Goal: Task Accomplishment & Management: Complete application form

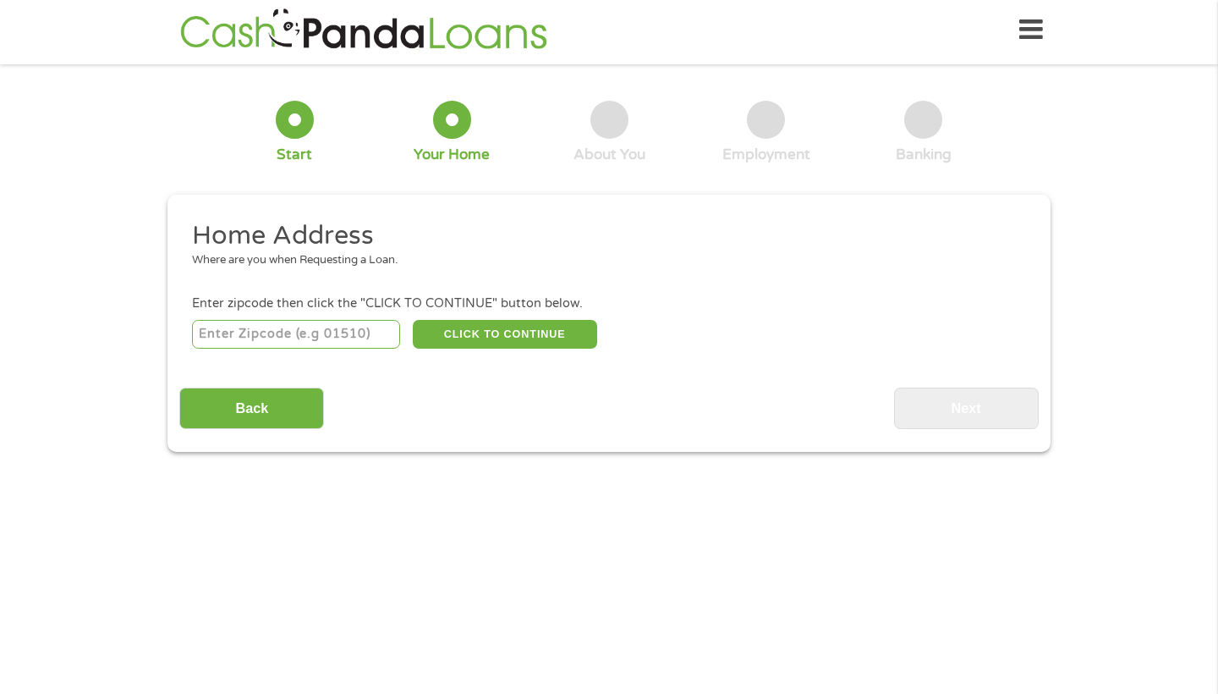
scroll to position [7, 7]
click at [264, 335] on input "number" at bounding box center [296, 334] width 209 height 29
type input "33613"
click at [478, 326] on button "CLICK TO CONTINUE" at bounding box center [505, 334] width 184 height 29
type input "33613"
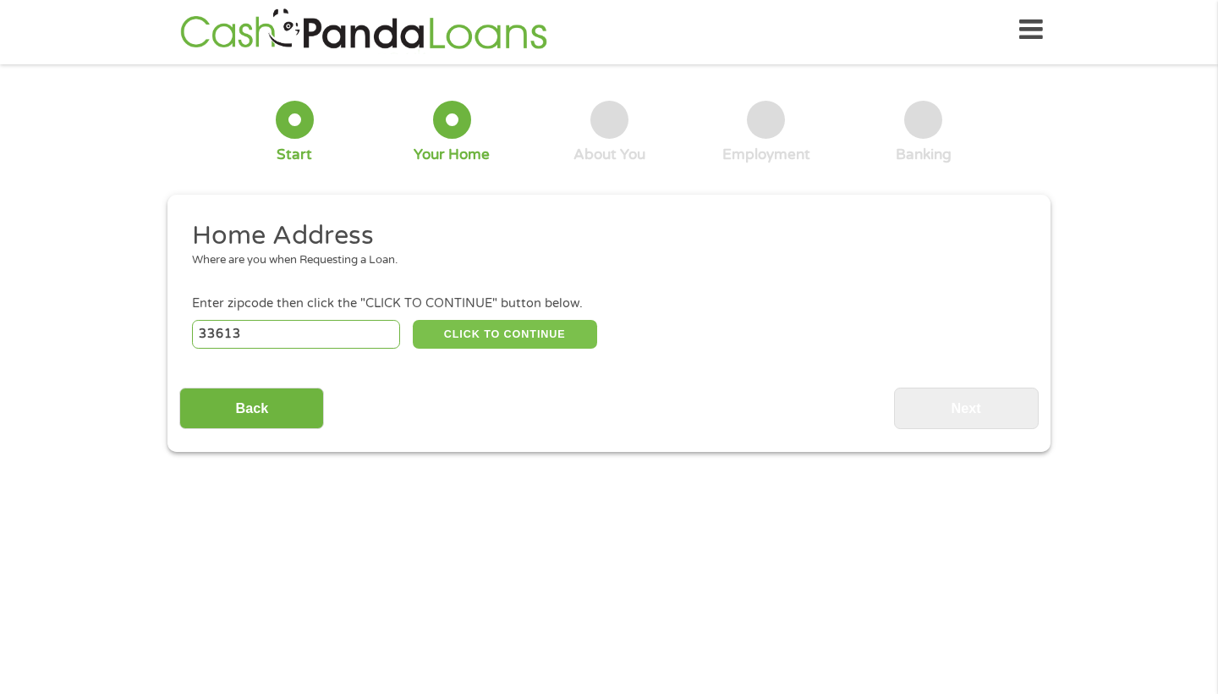
type input "[GEOGRAPHIC_DATA]"
select select "[US_STATE]"
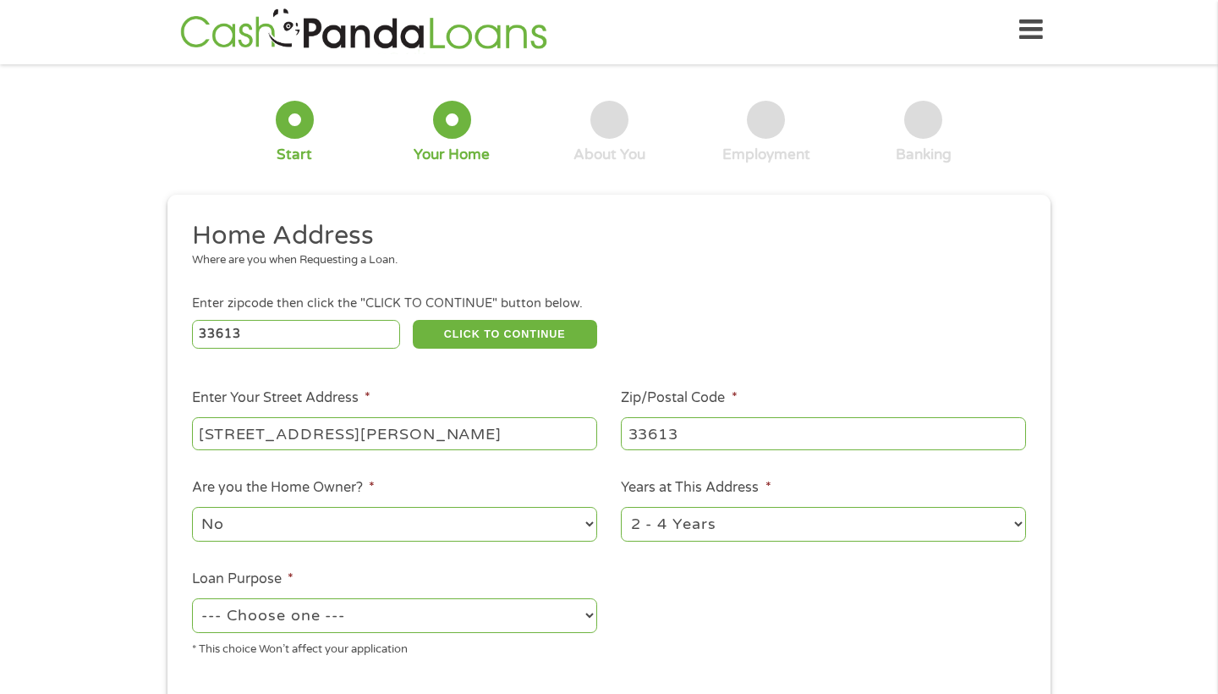
type input "[STREET_ADDRESS][PERSON_NAME]"
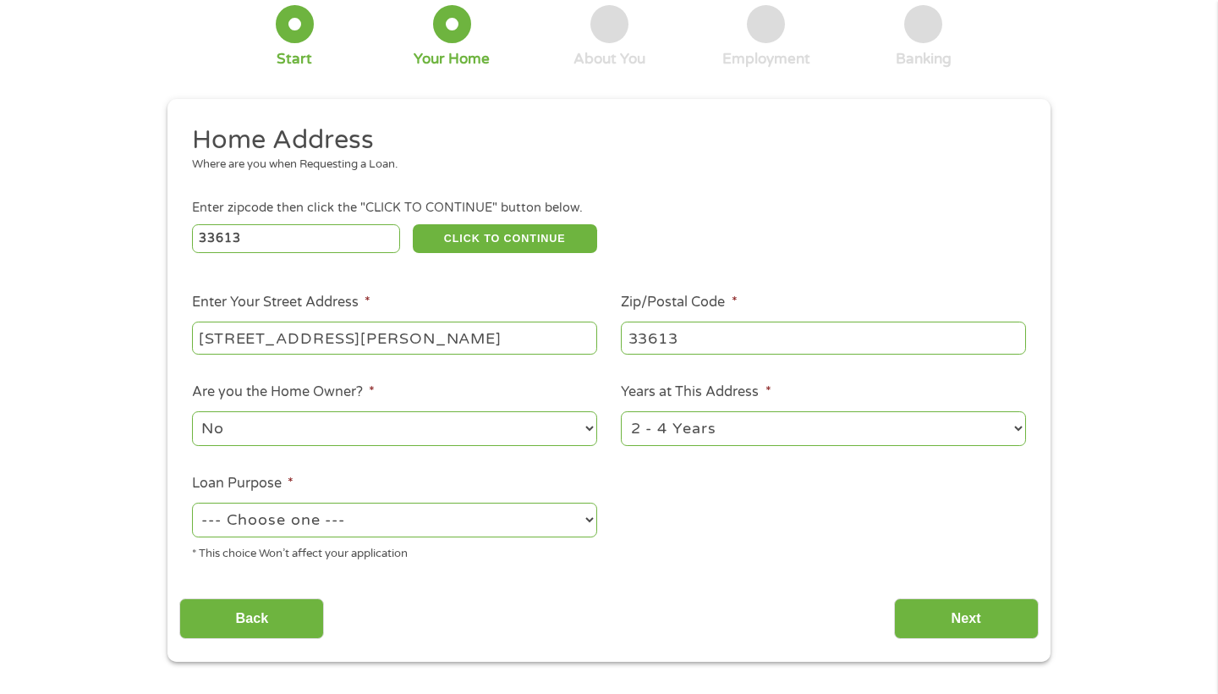
scroll to position [104, 0]
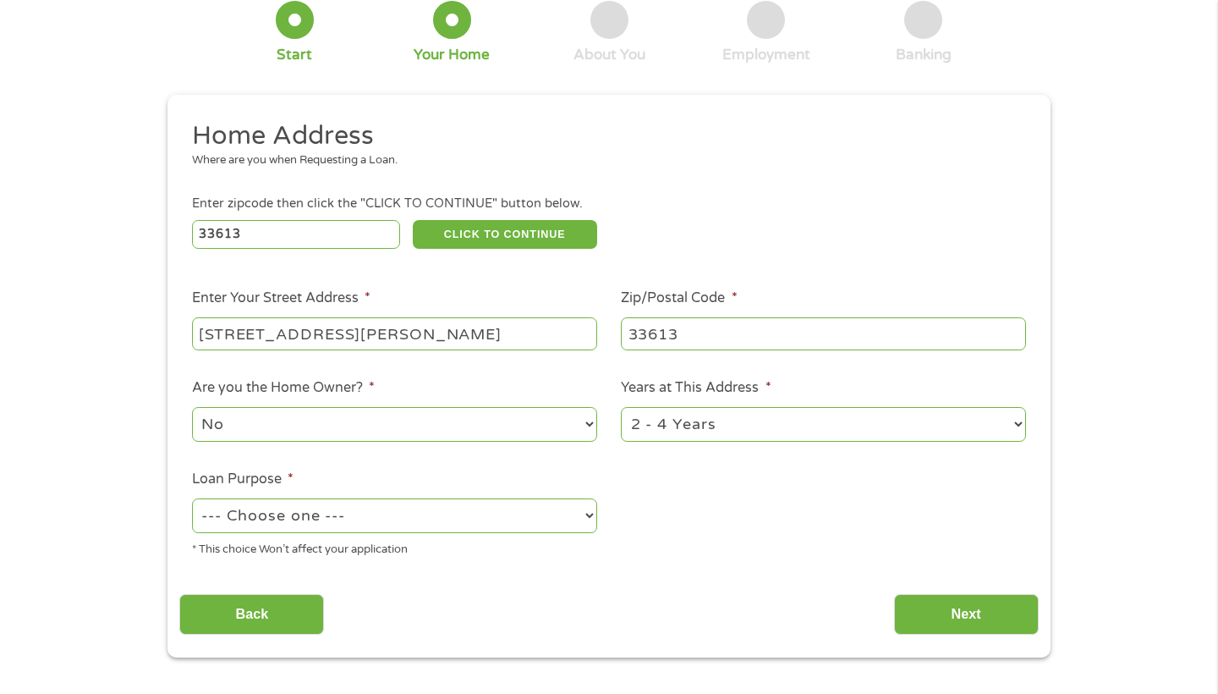
select select "12months"
select select "paybills"
click at [590, 611] on div "Back Next" at bounding box center [608, 607] width 859 height 53
click at [945, 605] on input "Next" at bounding box center [966, 614] width 145 height 41
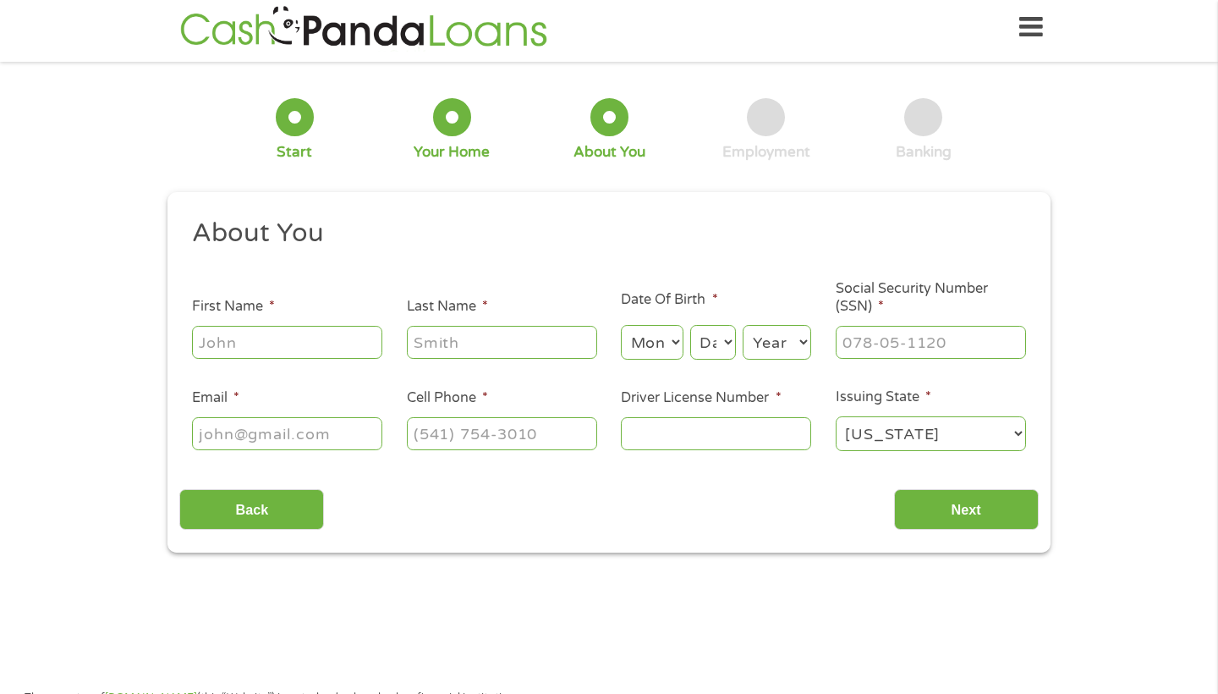
scroll to position [4, 0]
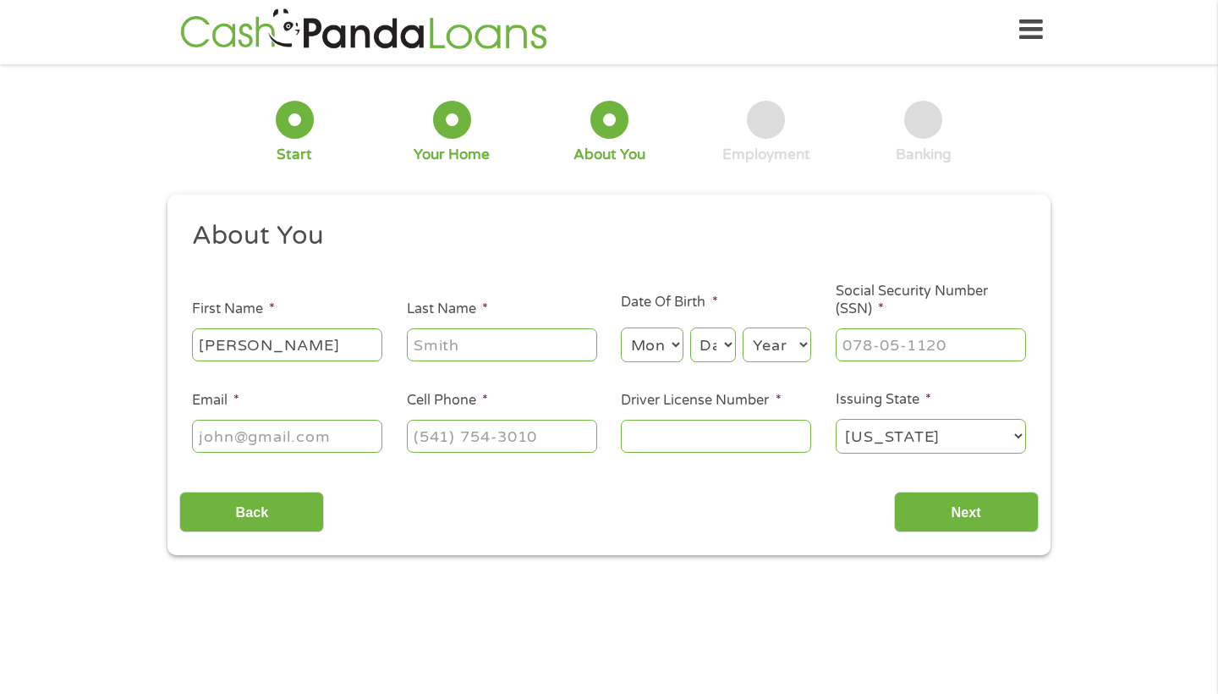
type input "[PERSON_NAME]"
type input "feblez"
select select "5"
select select "7"
select select "1989"
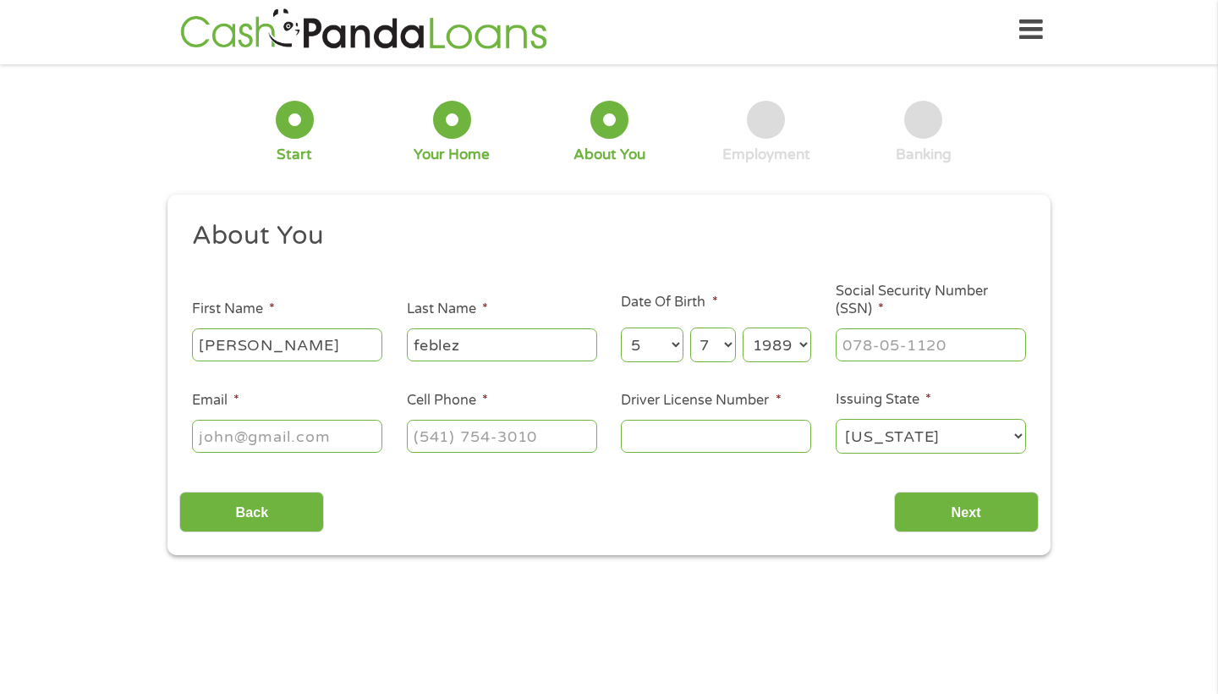
click at [930, 349] on input "Social Security Number (SSN) *" at bounding box center [931, 344] width 190 height 32
type input "597-22-2994"
type input "[EMAIL_ADDRESS][DOMAIN_NAME]"
type input "[PHONE_NUMBER]"
click at [742, 445] on input "Driver License Number *" at bounding box center [716, 436] width 190 height 32
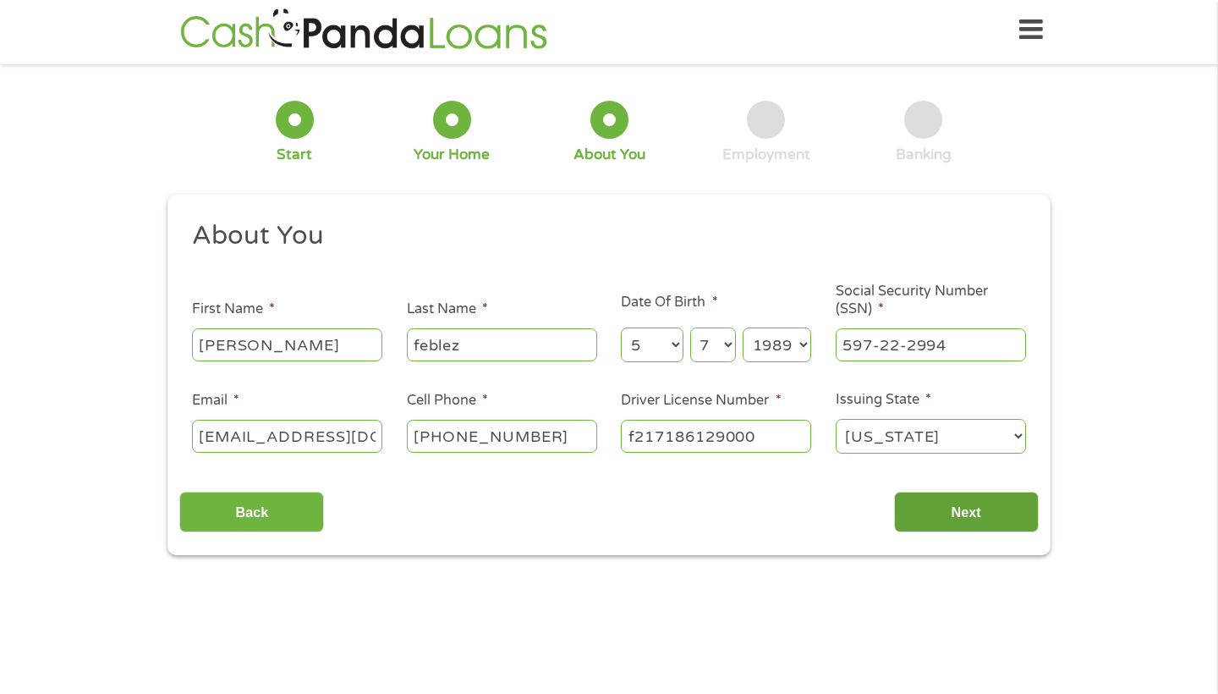
type input "f217186129000"
click at [952, 516] on input "Next" at bounding box center [966, 512] width 145 height 41
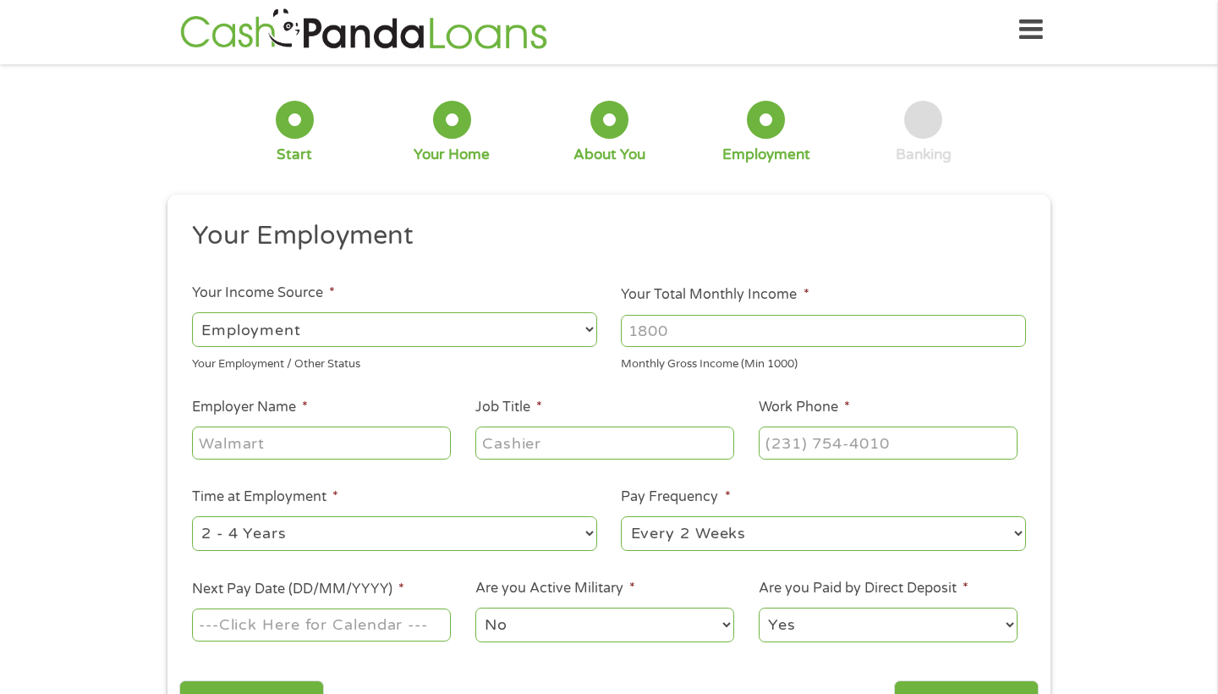
scroll to position [7, 7]
select select "selfEmployed"
click at [649, 340] on input "Your Total Monthly Income *" at bounding box center [823, 331] width 405 height 32
type input "3200"
type input "feblez solutions"
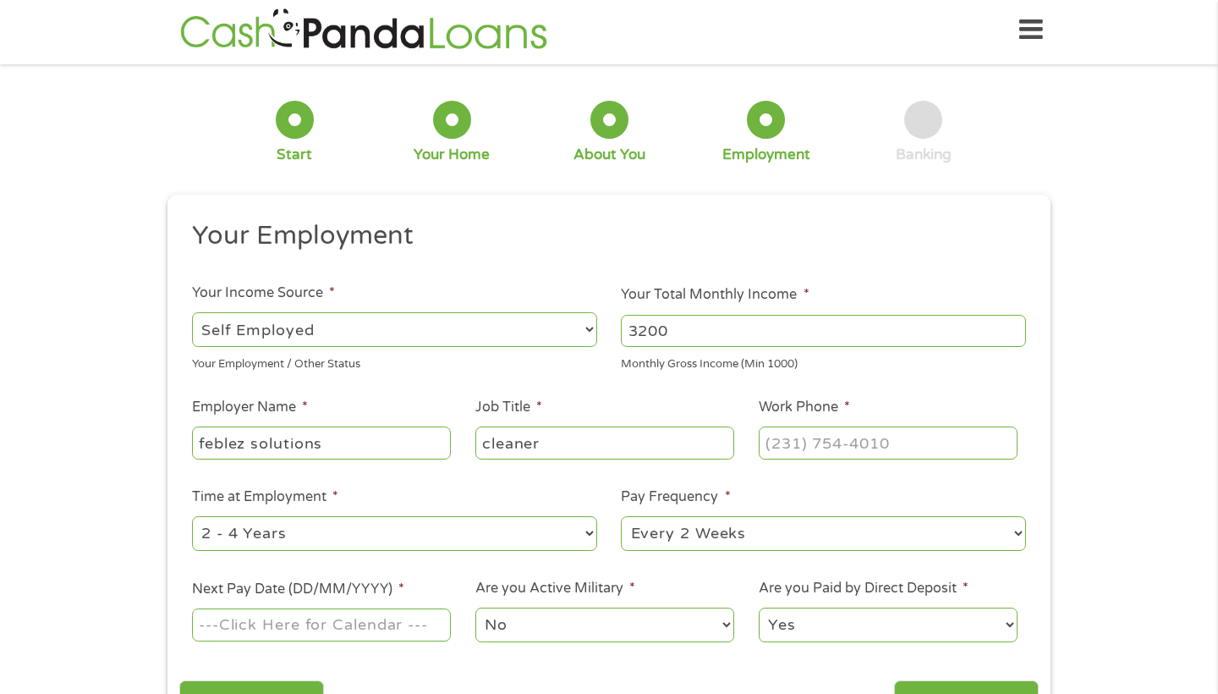
type input "cleaner"
type input "[PHONE_NUMBER]"
select select "60months"
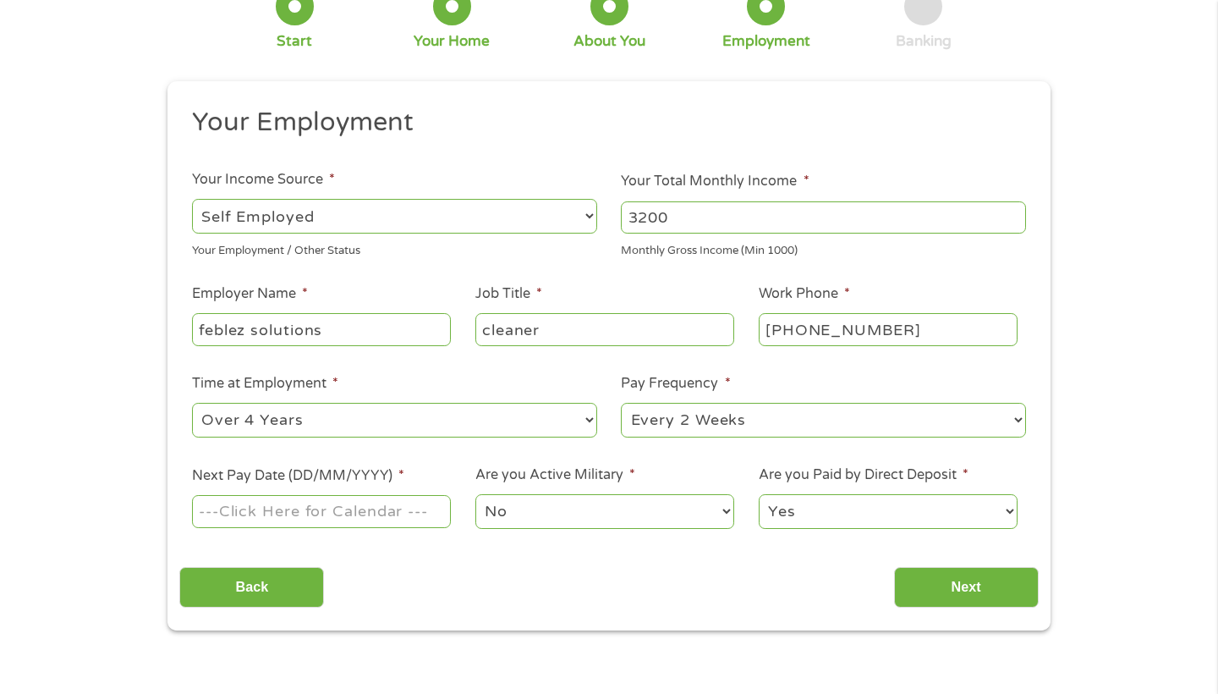
scroll to position [119, 0]
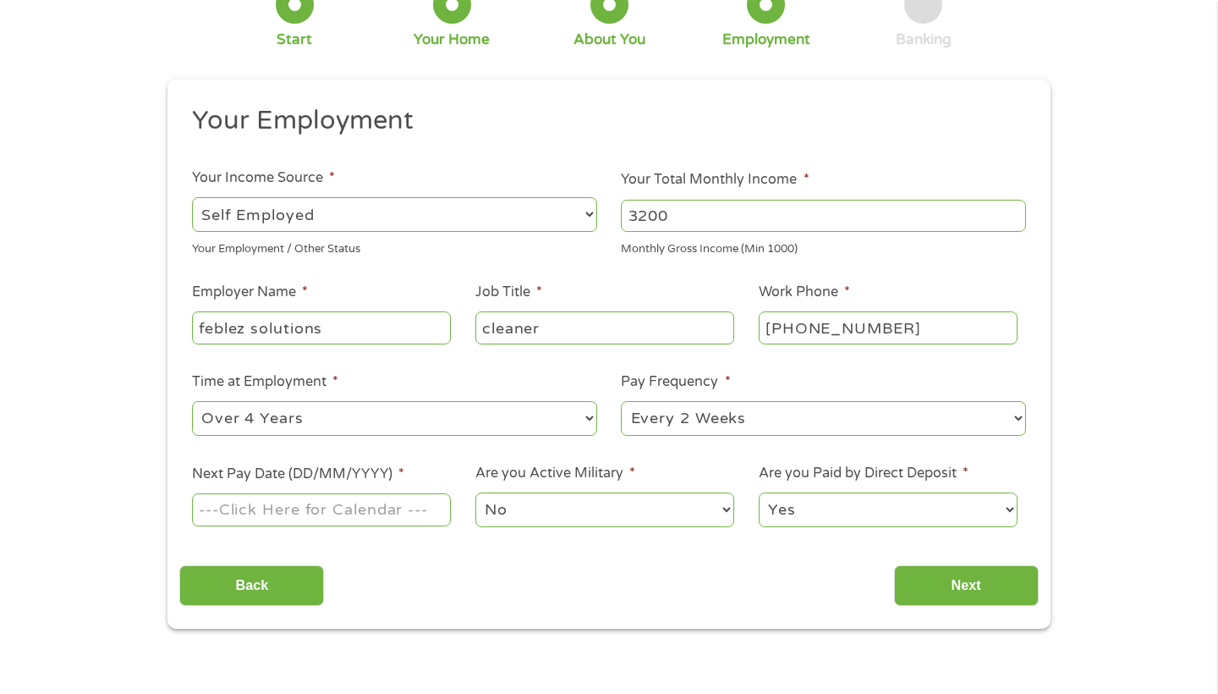
click at [421, 509] on input "Next Pay Date (DD/MM/YYYY) *" at bounding box center [321, 509] width 259 height 32
click at [316, 515] on input "[DATE]" at bounding box center [321, 509] width 259 height 32
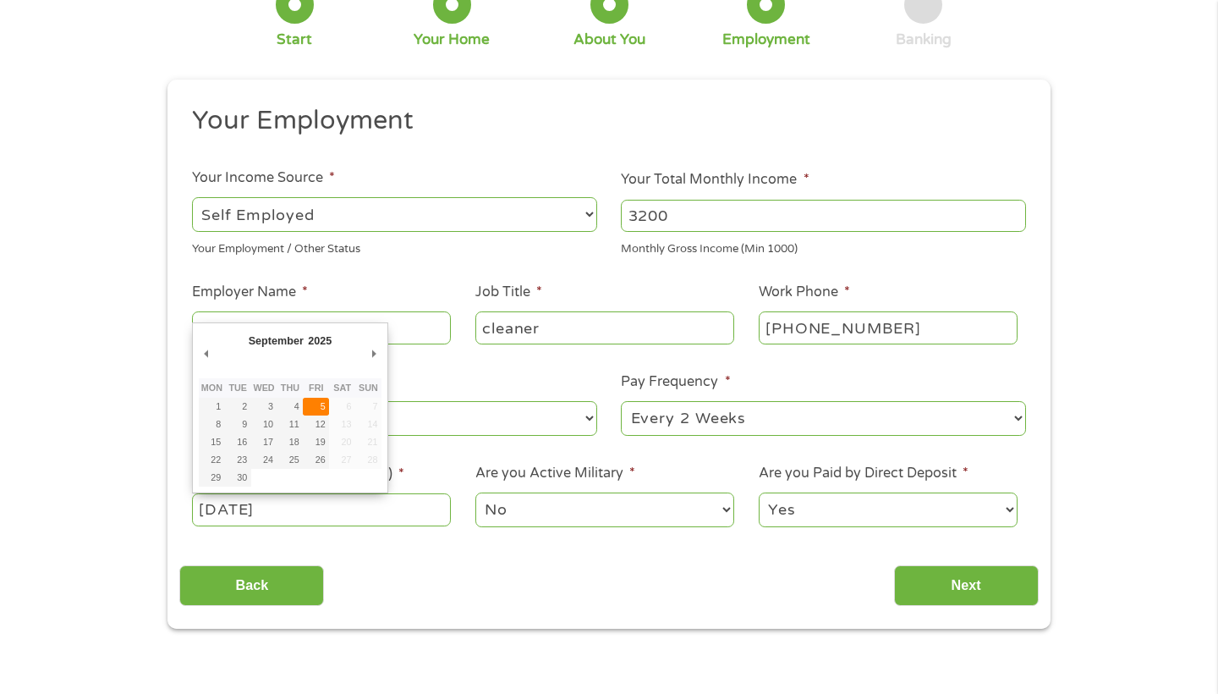
type input "[DATE]"
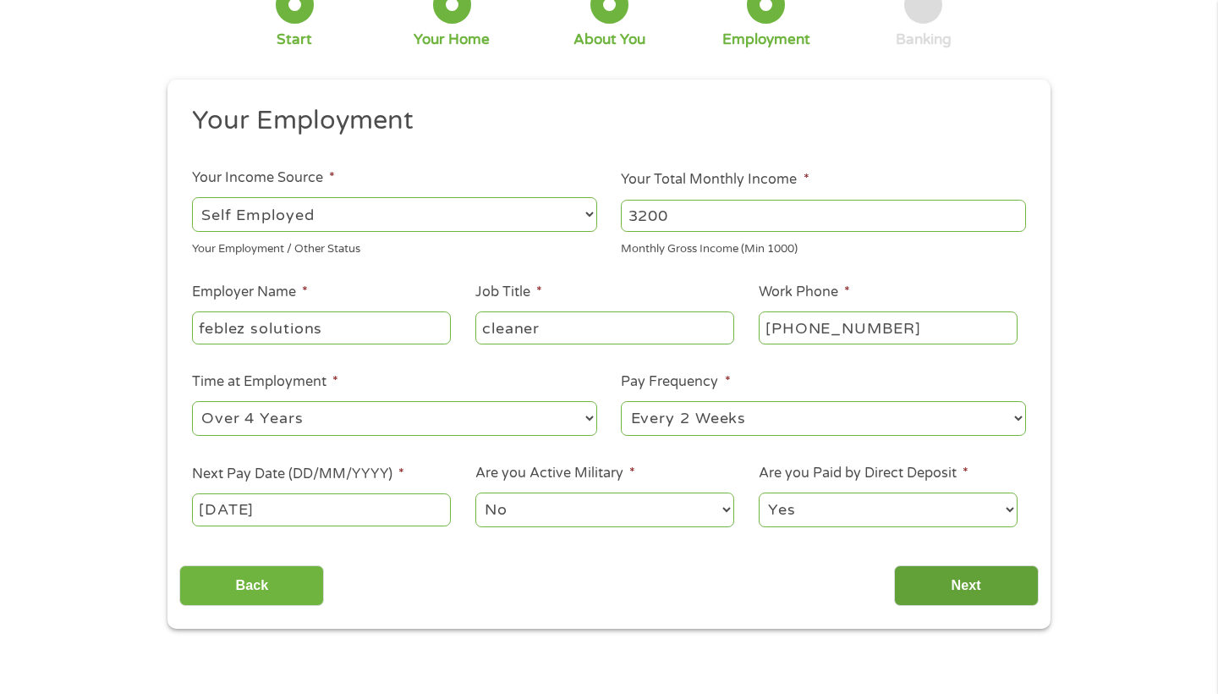
click at [946, 585] on input "Next" at bounding box center [966, 585] width 145 height 41
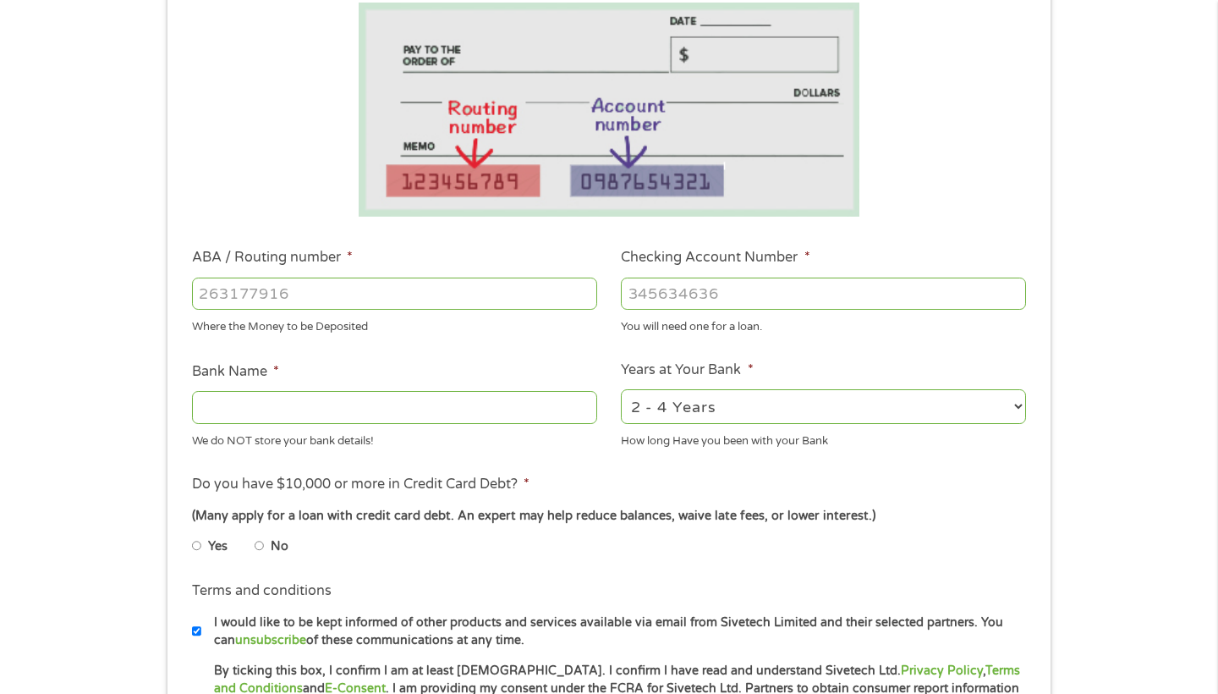
scroll to position [338, 0]
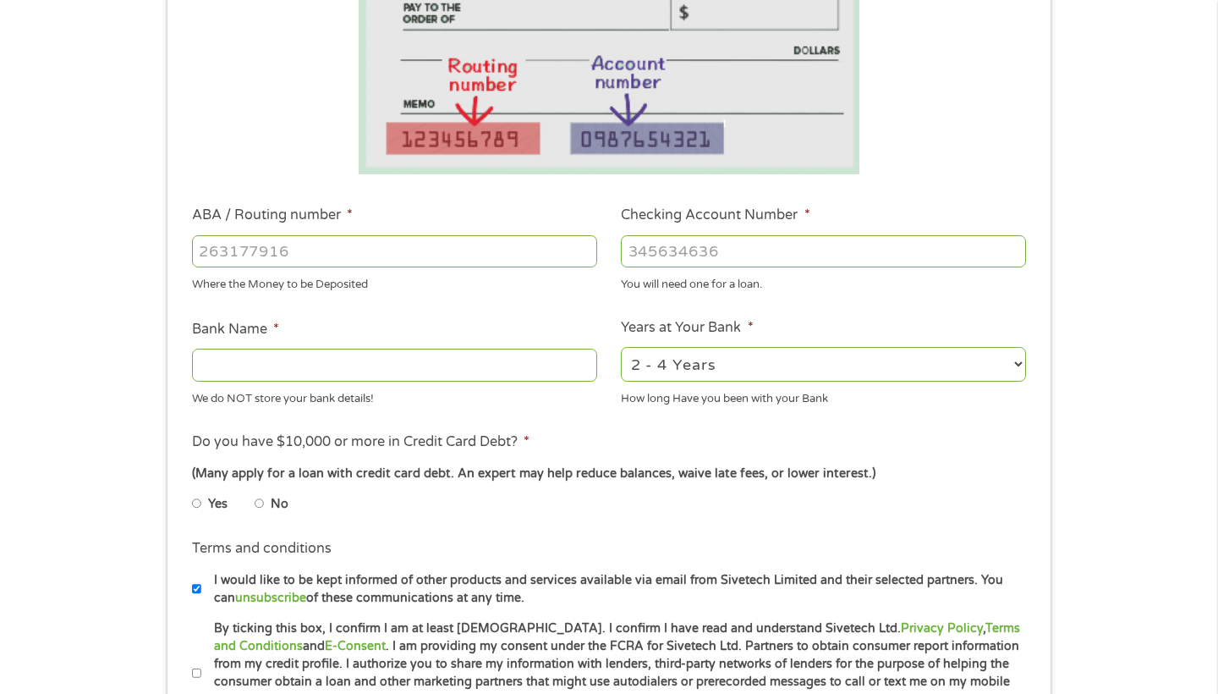
click at [289, 252] on input "ABA / Routing number *" at bounding box center [394, 251] width 405 height 32
type input "063103915"
type input "FIFTH THIRD BANK"
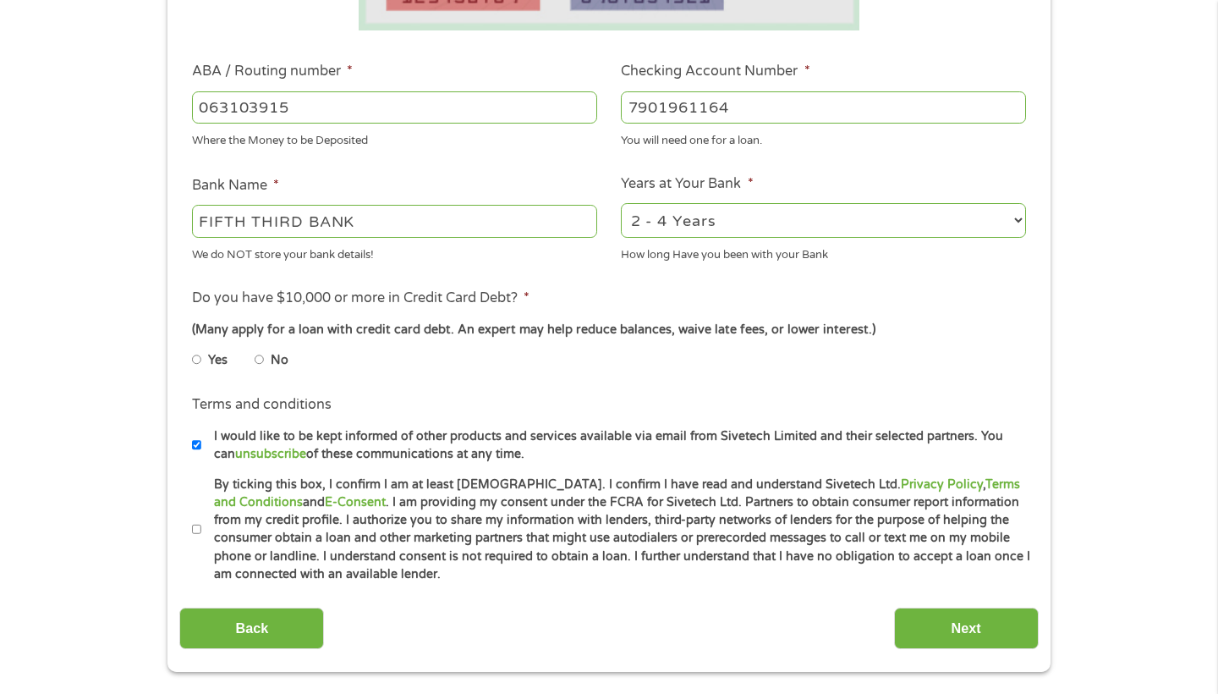
scroll to position [483, 0]
type input "7901961164"
click at [264, 354] on li "No" at bounding box center [285, 359] width 61 height 33
click at [259, 354] on input "No" at bounding box center [260, 358] width 10 height 27
radio input "true"
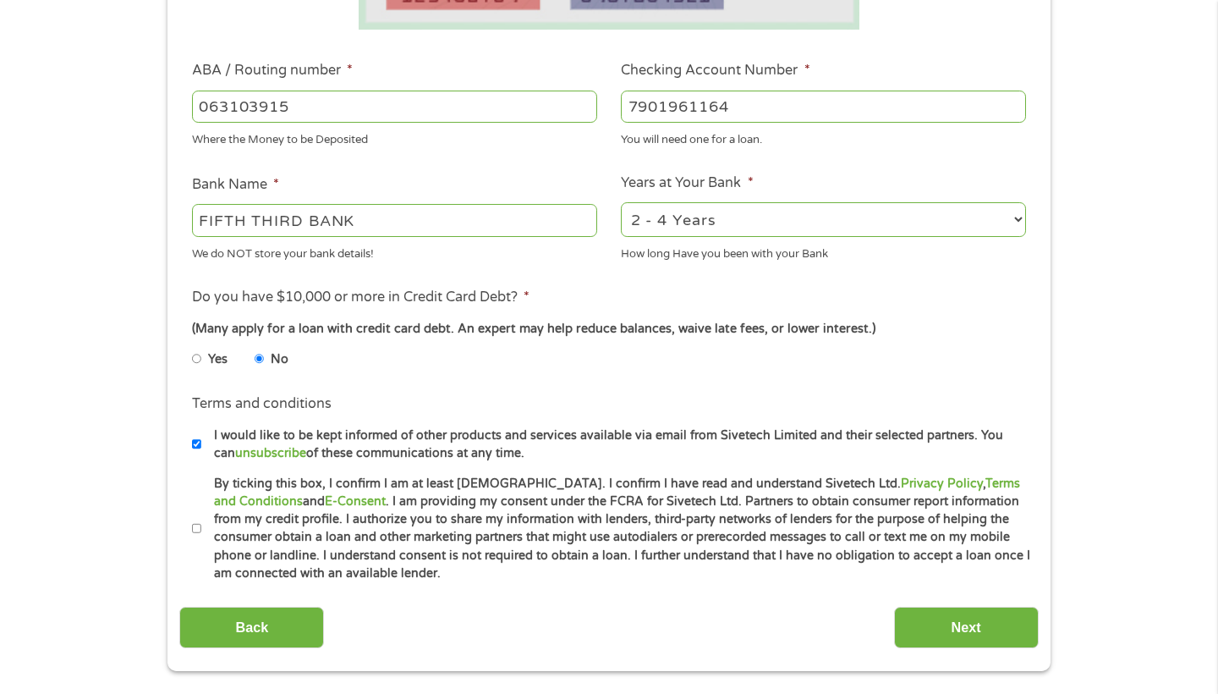
click at [204, 518] on label "By ticking this box, I confirm I am at least [DEMOGRAPHIC_DATA]. I confirm I ha…" at bounding box center [616, 529] width 830 height 108
click at [202, 518] on input "By ticking this box, I confirm I am at least [DEMOGRAPHIC_DATA]. I confirm I ha…" at bounding box center [197, 528] width 10 height 27
checkbox input "true"
click at [950, 639] on input "Next" at bounding box center [966, 627] width 145 height 41
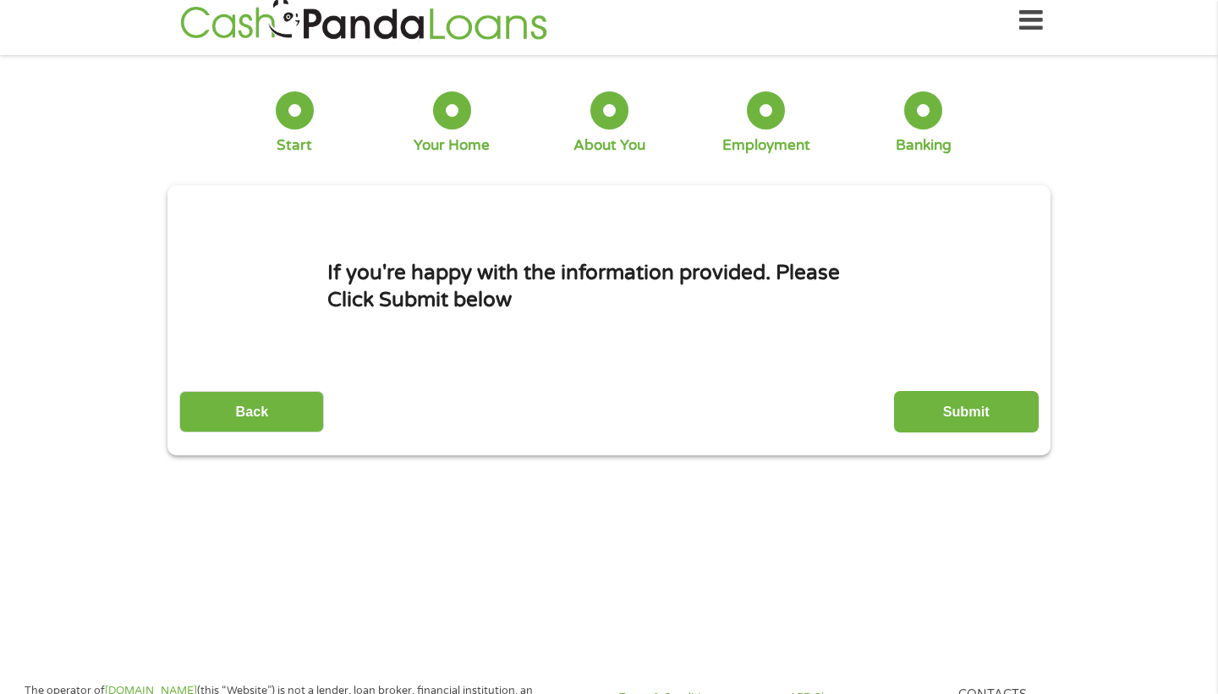
scroll to position [4, 0]
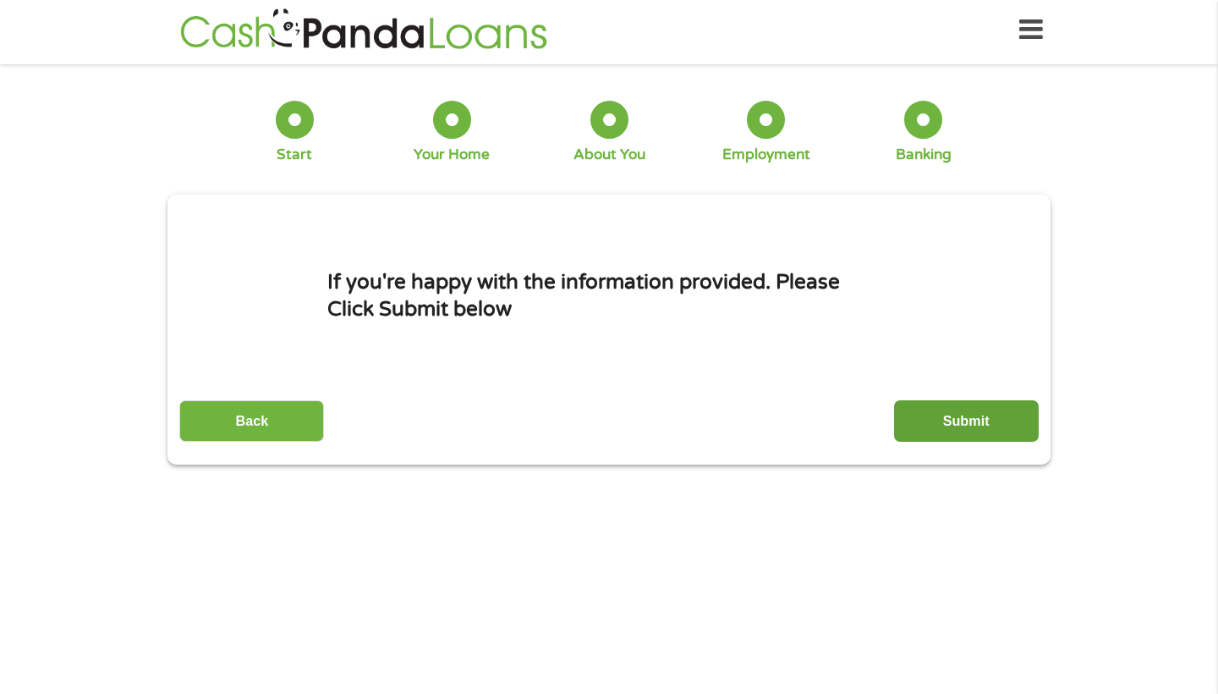
click at [997, 442] on input "Submit" at bounding box center [966, 420] width 145 height 41
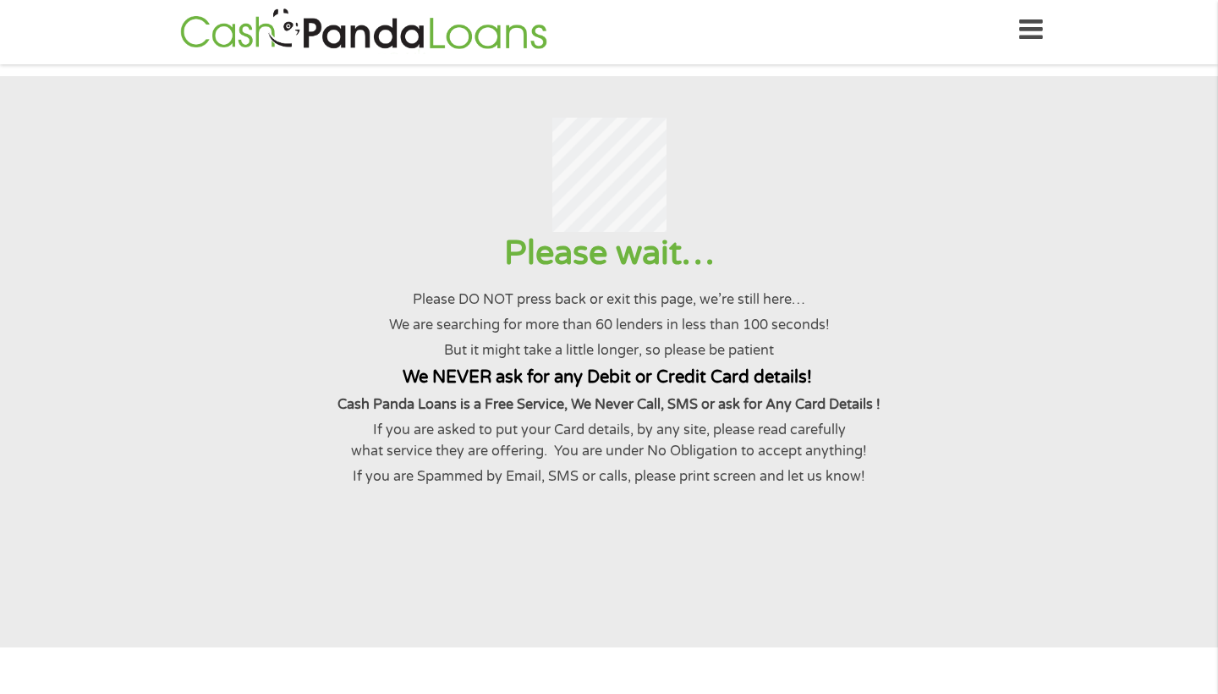
scroll to position [0, 0]
